Goal: Task Accomplishment & Management: Complete application form

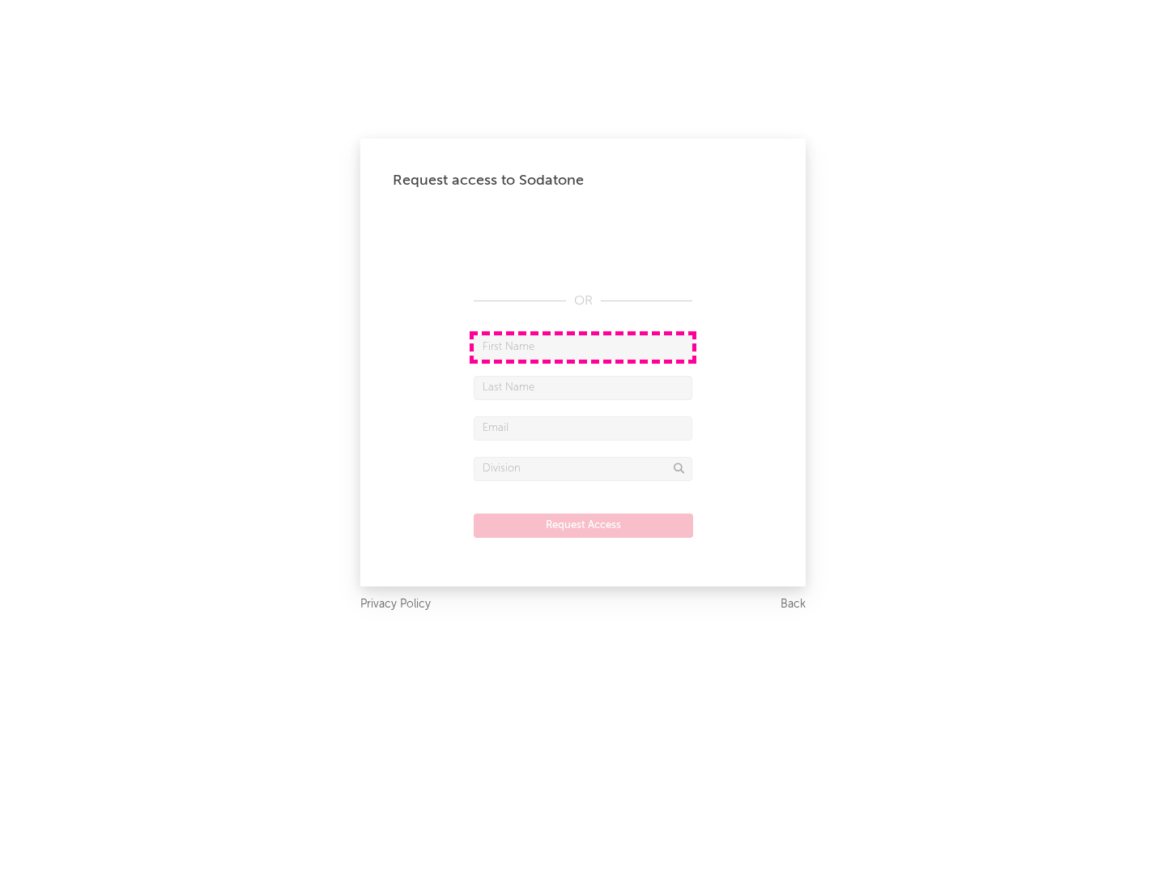
click at [583, 347] on input "text" at bounding box center [583, 347] width 219 height 24
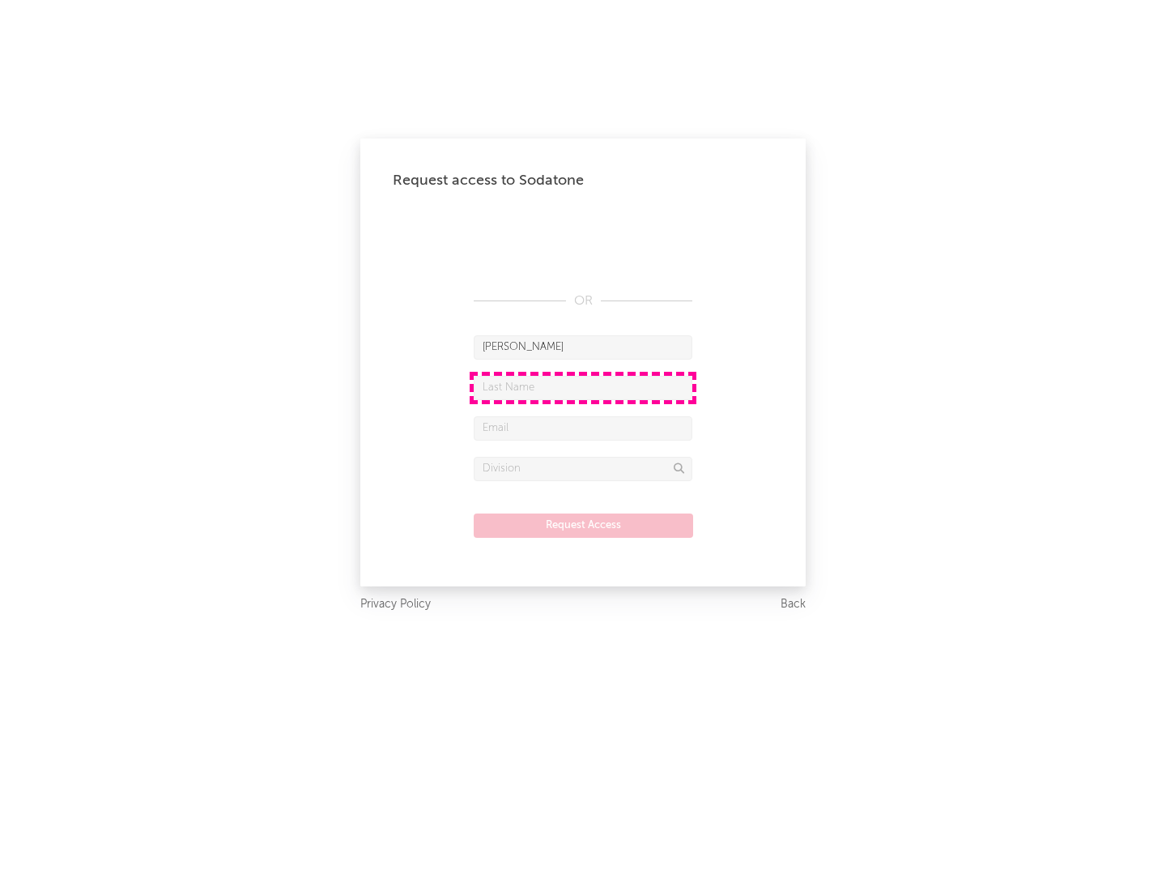
type input "[PERSON_NAME]"
click at [583, 387] on input "text" at bounding box center [583, 388] width 219 height 24
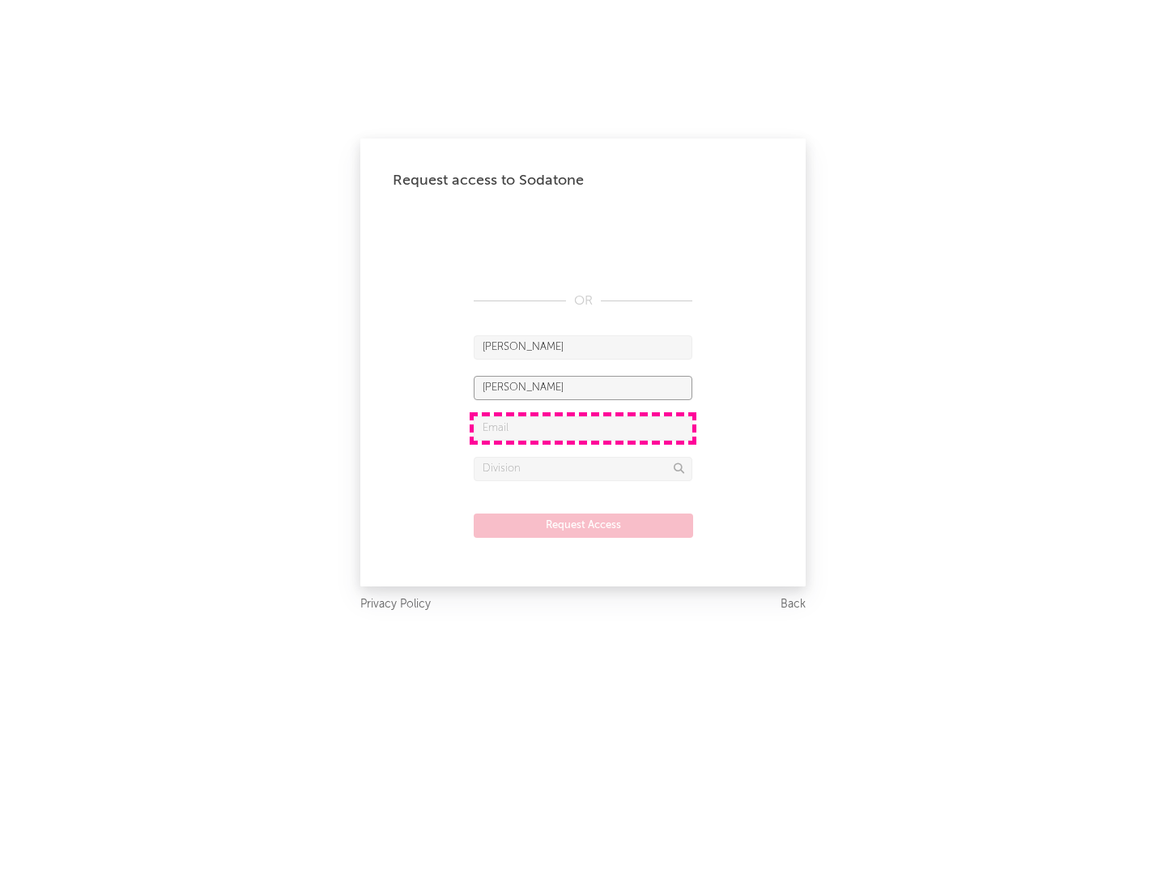
type input "[PERSON_NAME]"
click at [583, 428] on input "text" at bounding box center [583, 428] width 219 height 24
type input "[EMAIL_ADDRESS][DOMAIN_NAME]"
click at [583, 468] on input "text" at bounding box center [583, 469] width 219 height 24
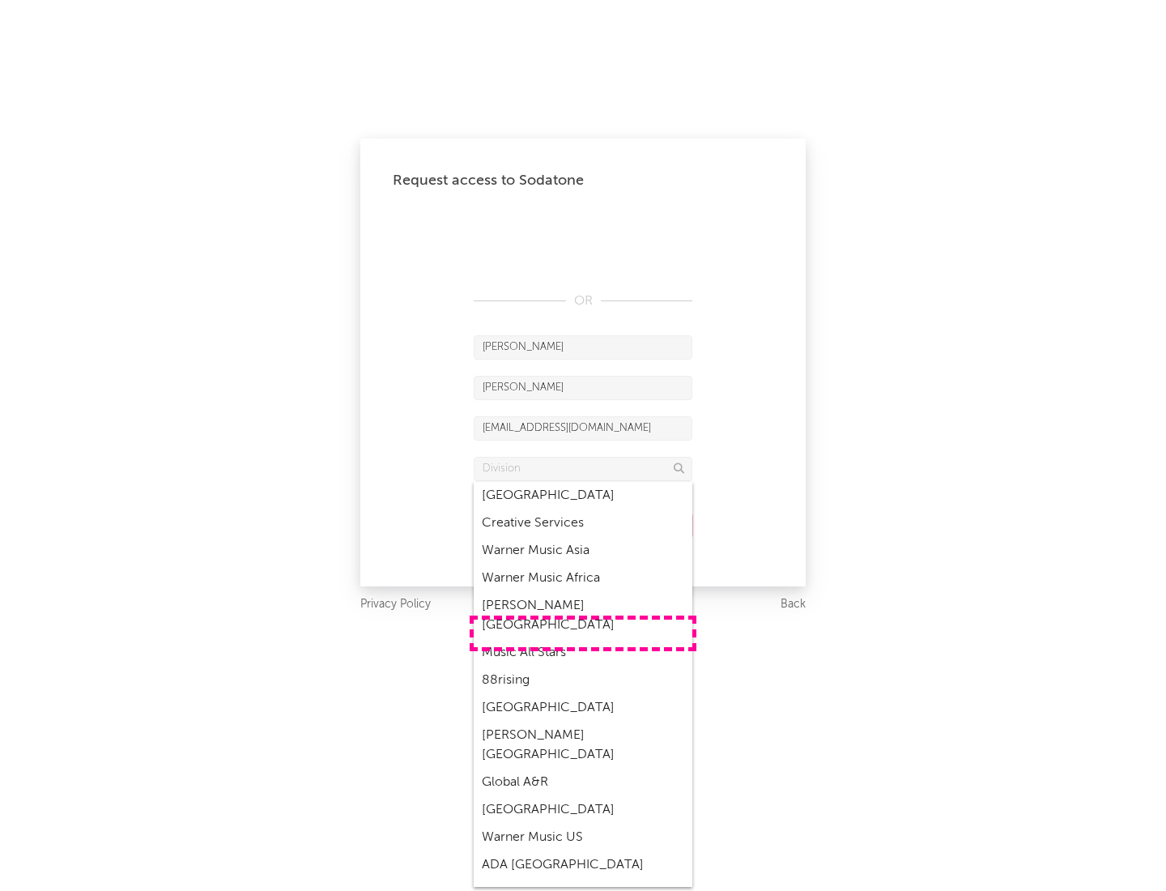
click at [583, 639] on div "Music All Stars" at bounding box center [583, 653] width 219 height 28
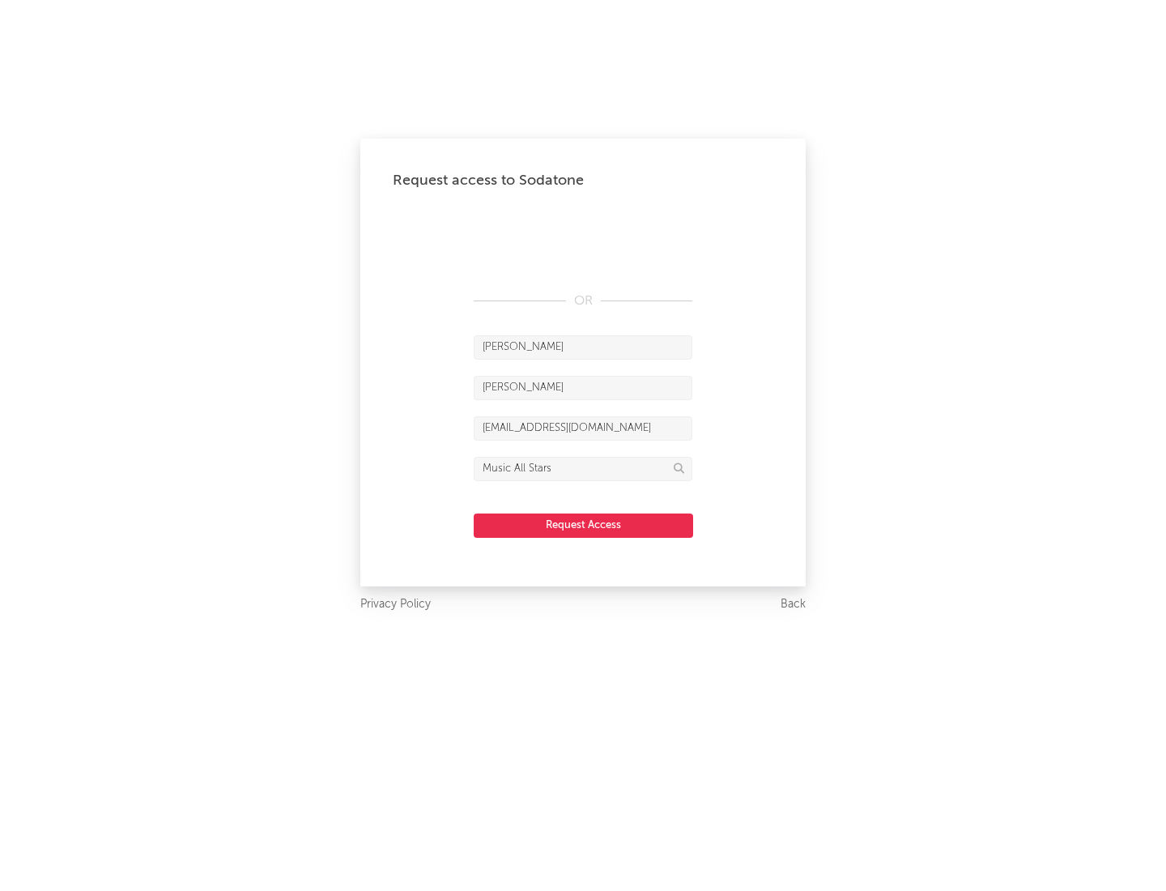
type input "Music All Stars"
click at [583, 525] on button "Request Access" at bounding box center [583, 525] width 219 height 24
